Goal: Find specific page/section: Find specific page/section

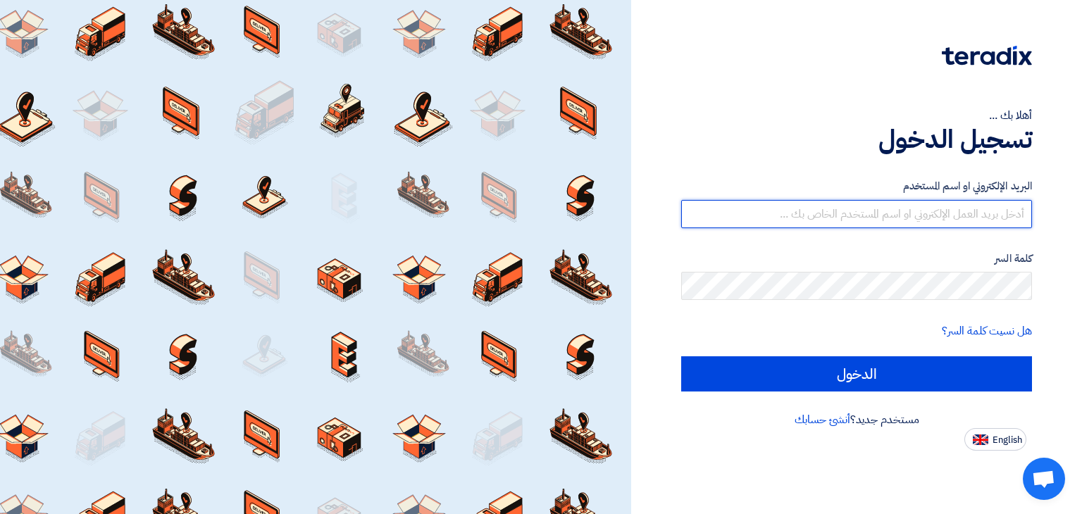
click at [813, 212] on input "text" at bounding box center [856, 214] width 351 height 28
type input "[EMAIL_ADDRESS][DOMAIN_NAME]"
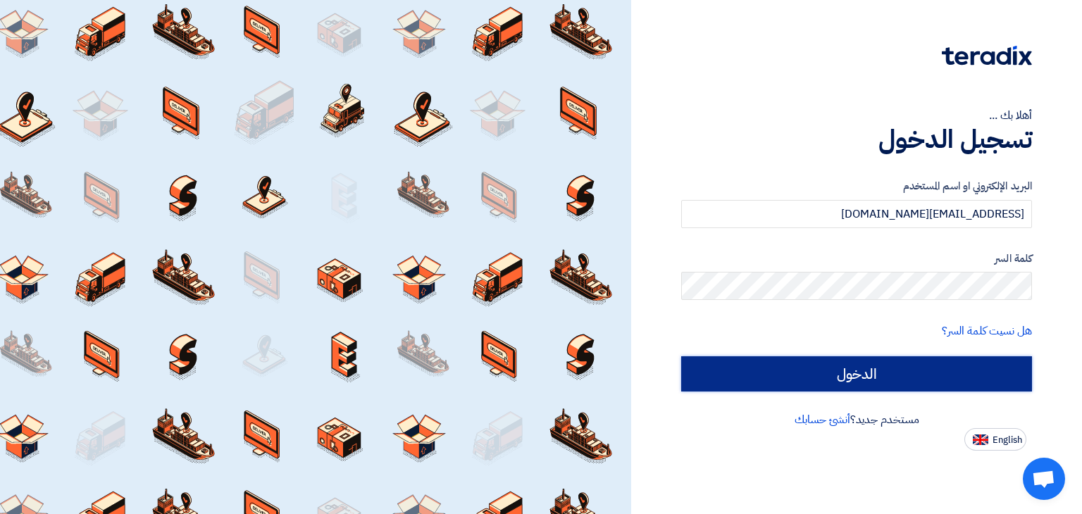
click at [937, 379] on input "الدخول" at bounding box center [856, 373] width 351 height 35
type input "Sign in"
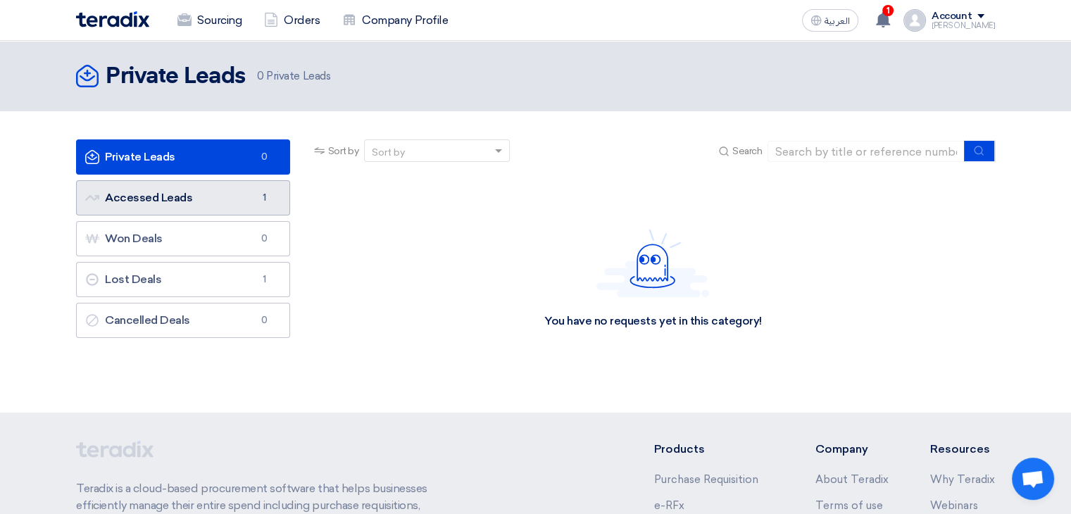
click at [250, 204] on link "Accessed Leads Accessed Leads 1" at bounding box center [183, 197] width 214 height 35
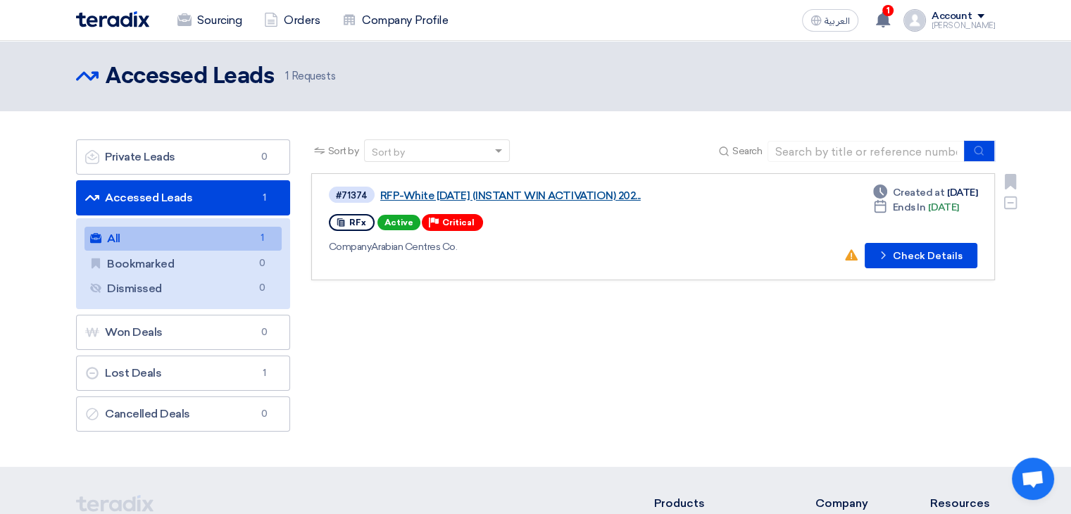
click at [513, 192] on link "RFP-White [DATE] (INSTANT WIN ACTIVATION) 202..." at bounding box center [556, 195] width 352 height 13
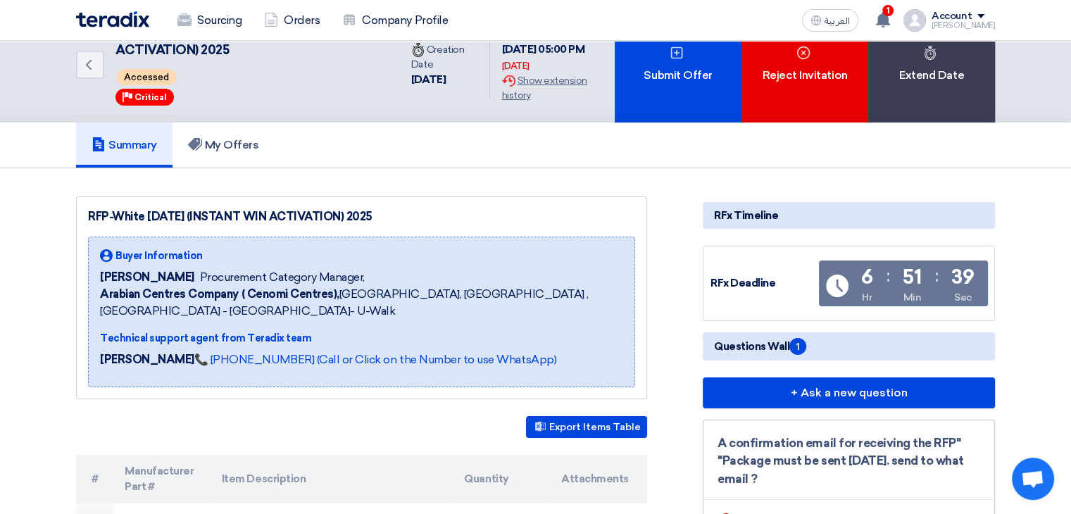
scroll to position [34, 0]
